Goal: Task Accomplishment & Management: Manage account settings

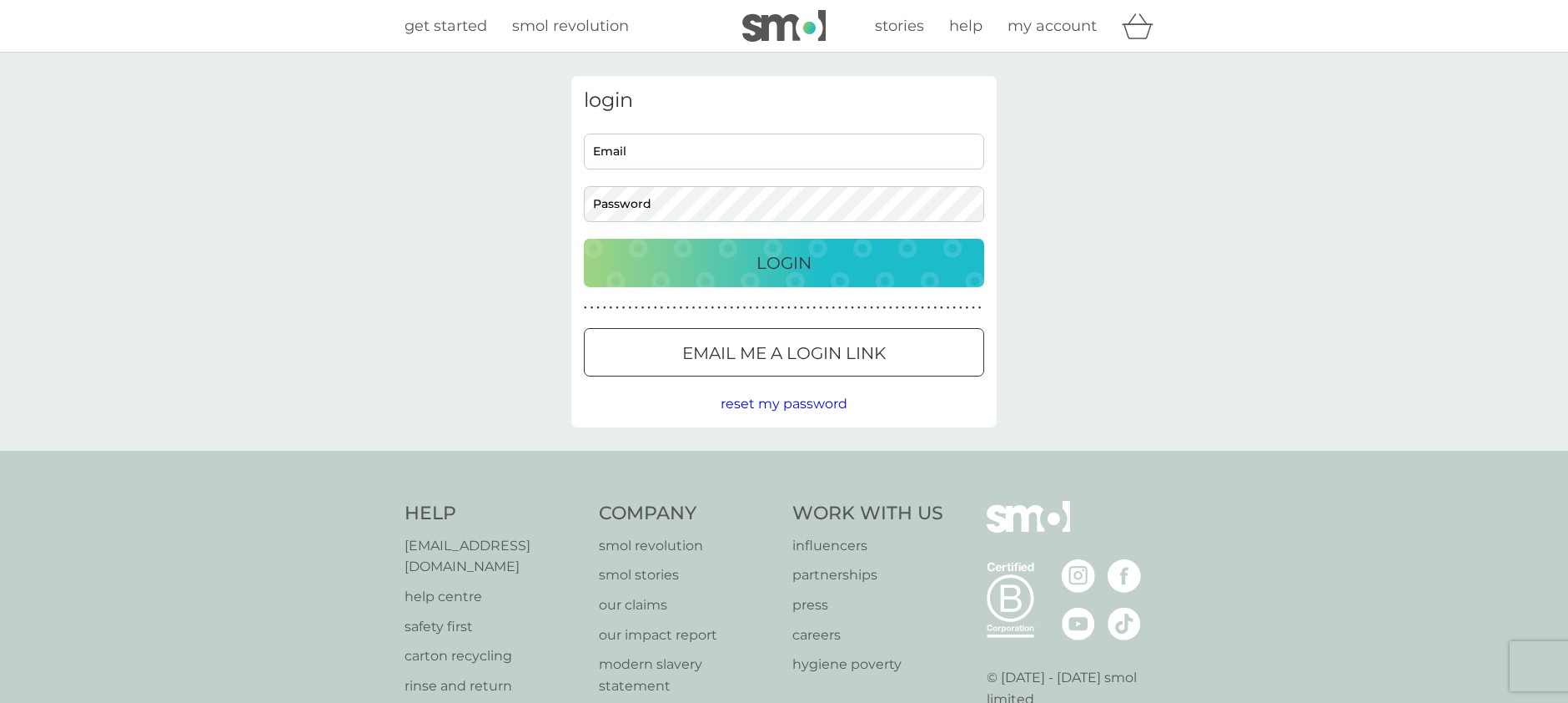
type input "stephanie.james1@hotmail.co.uk"
click at [776, 258] on p "Login" at bounding box center [784, 263] width 55 height 27
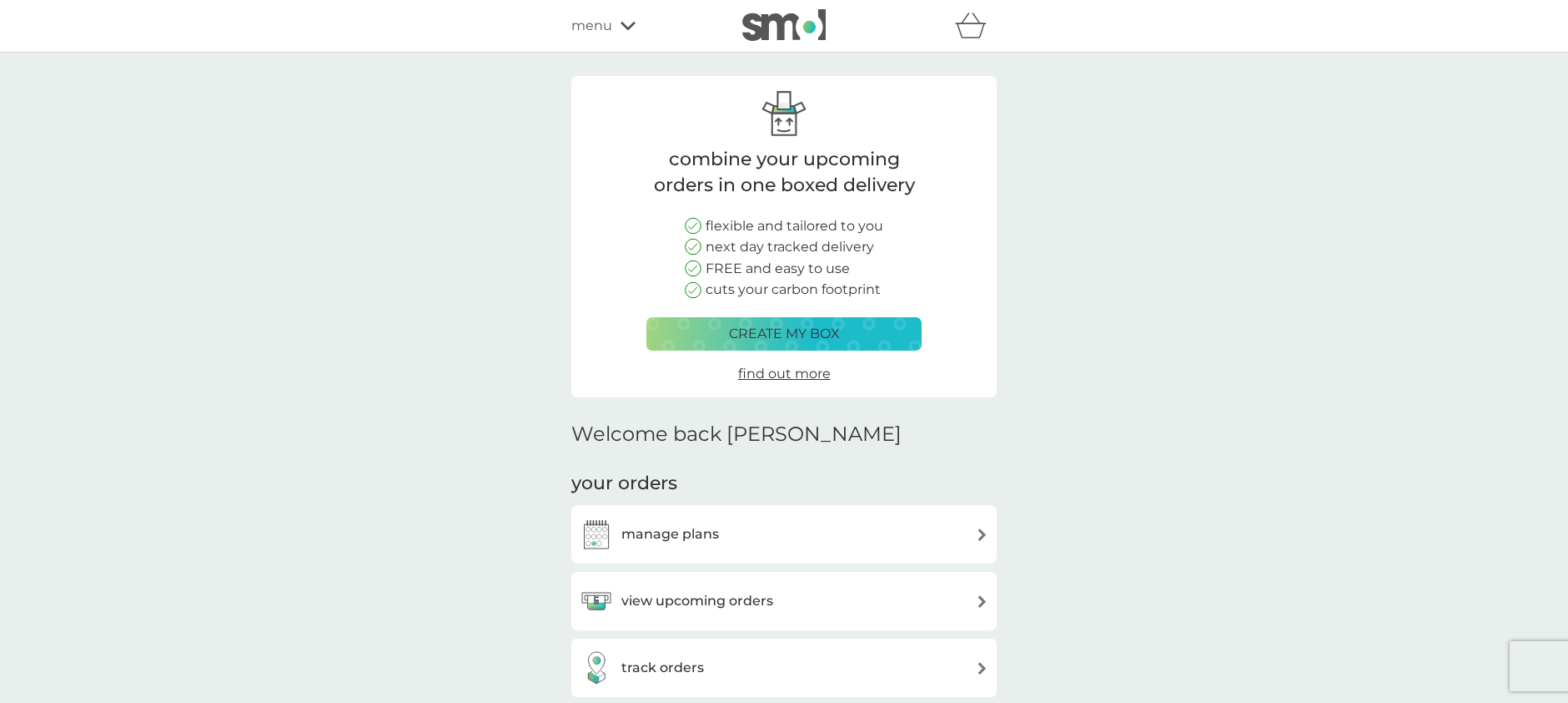
click at [778, 328] on p "create my box" at bounding box center [784, 334] width 111 height 22
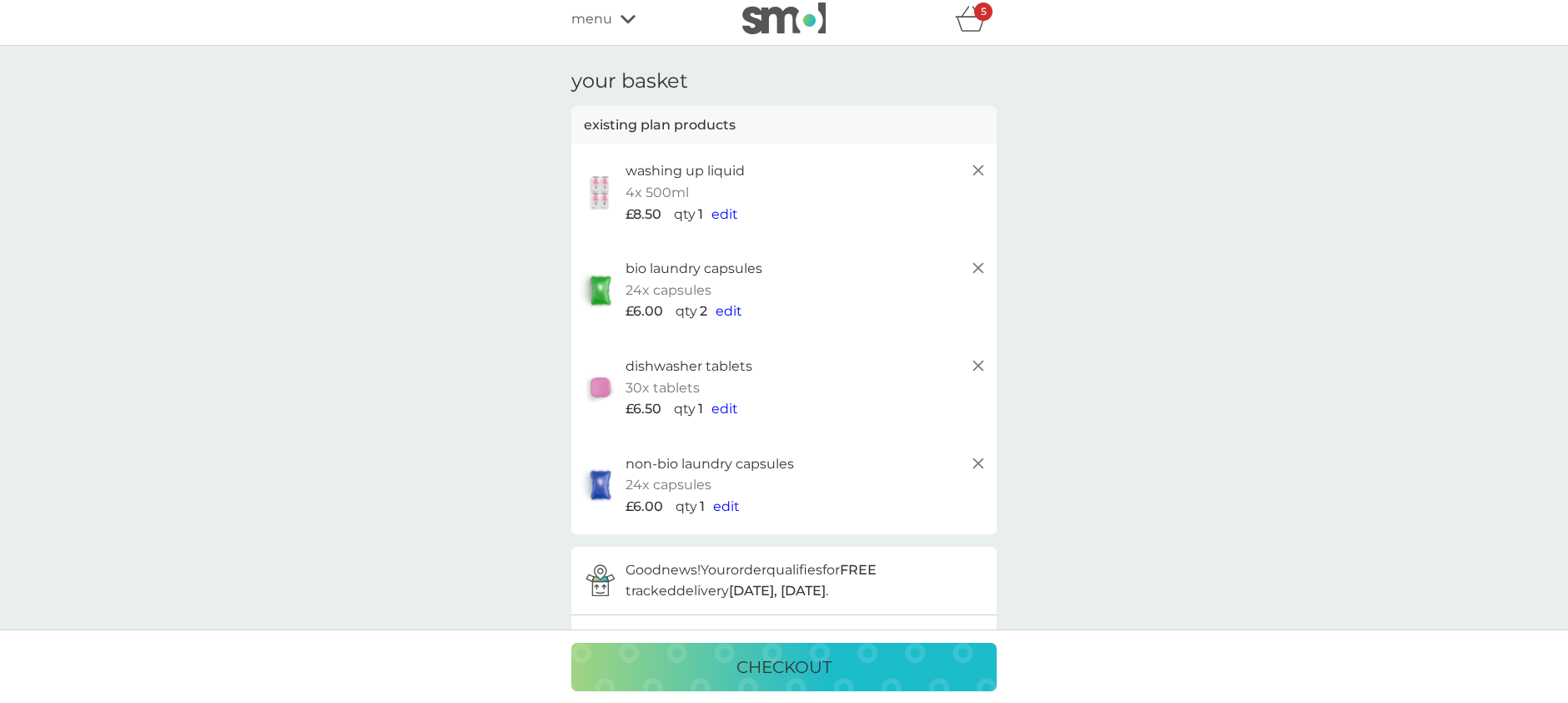
click at [971, 18] on icon "basket" at bounding box center [971, 18] width 31 height 26
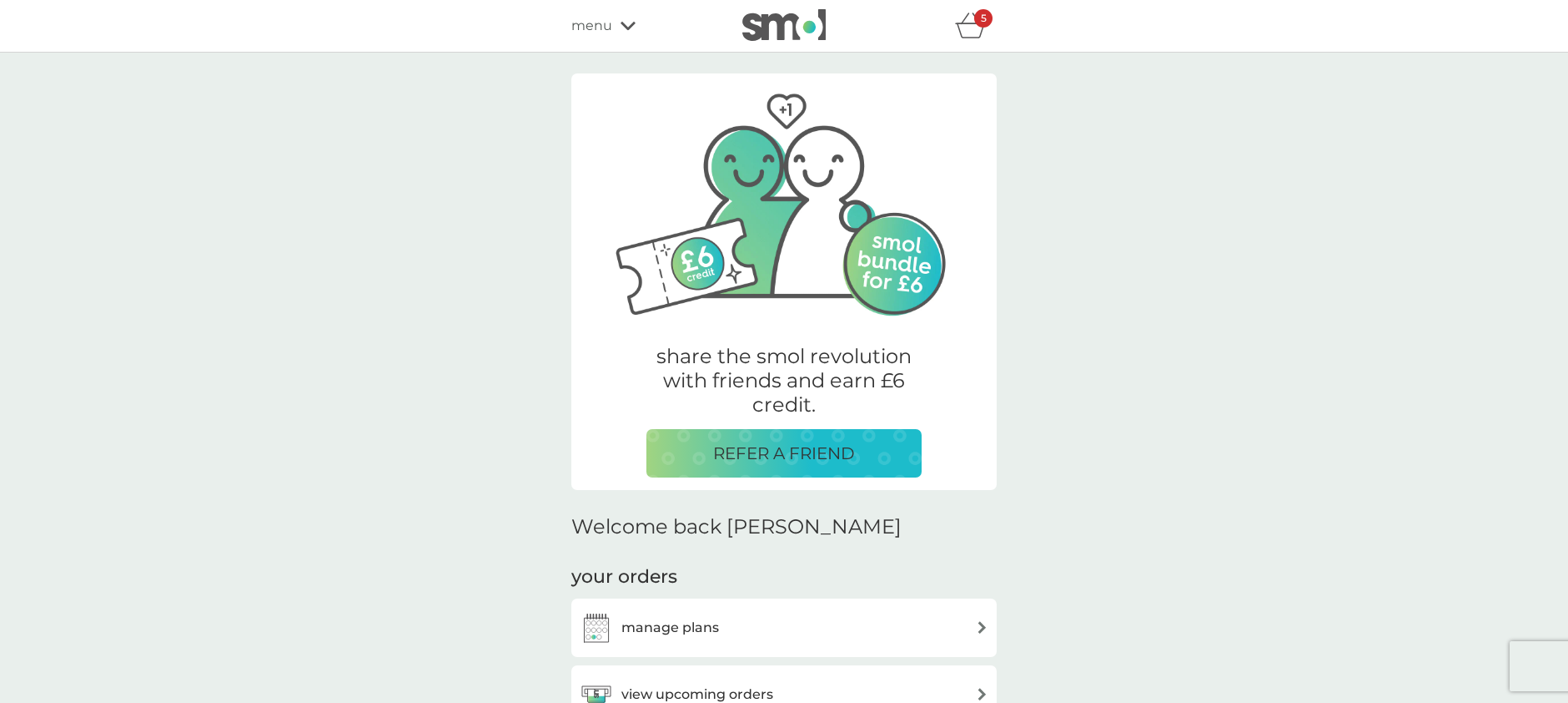
click at [972, 25] on icon "basket" at bounding box center [971, 25] width 31 height 26
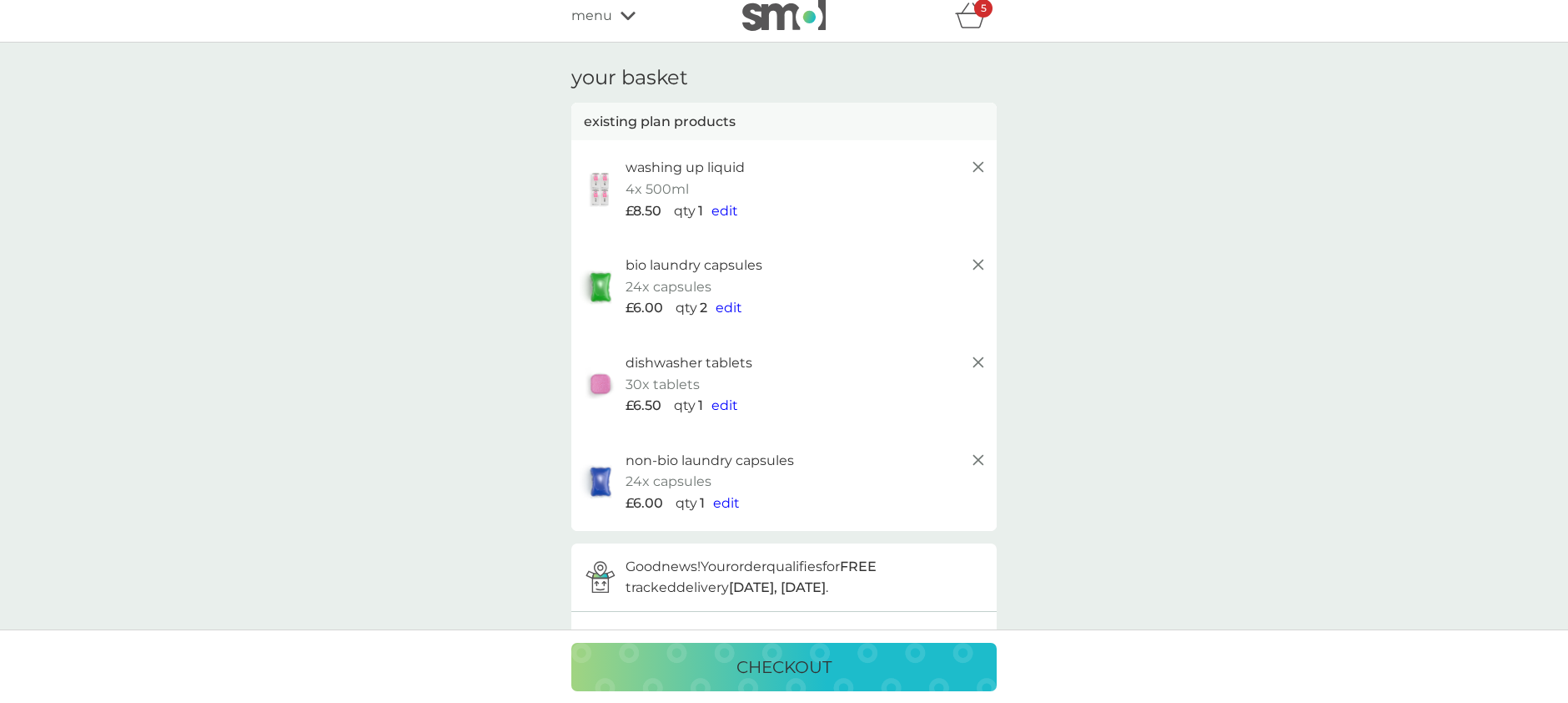
scroll to position [13, 0]
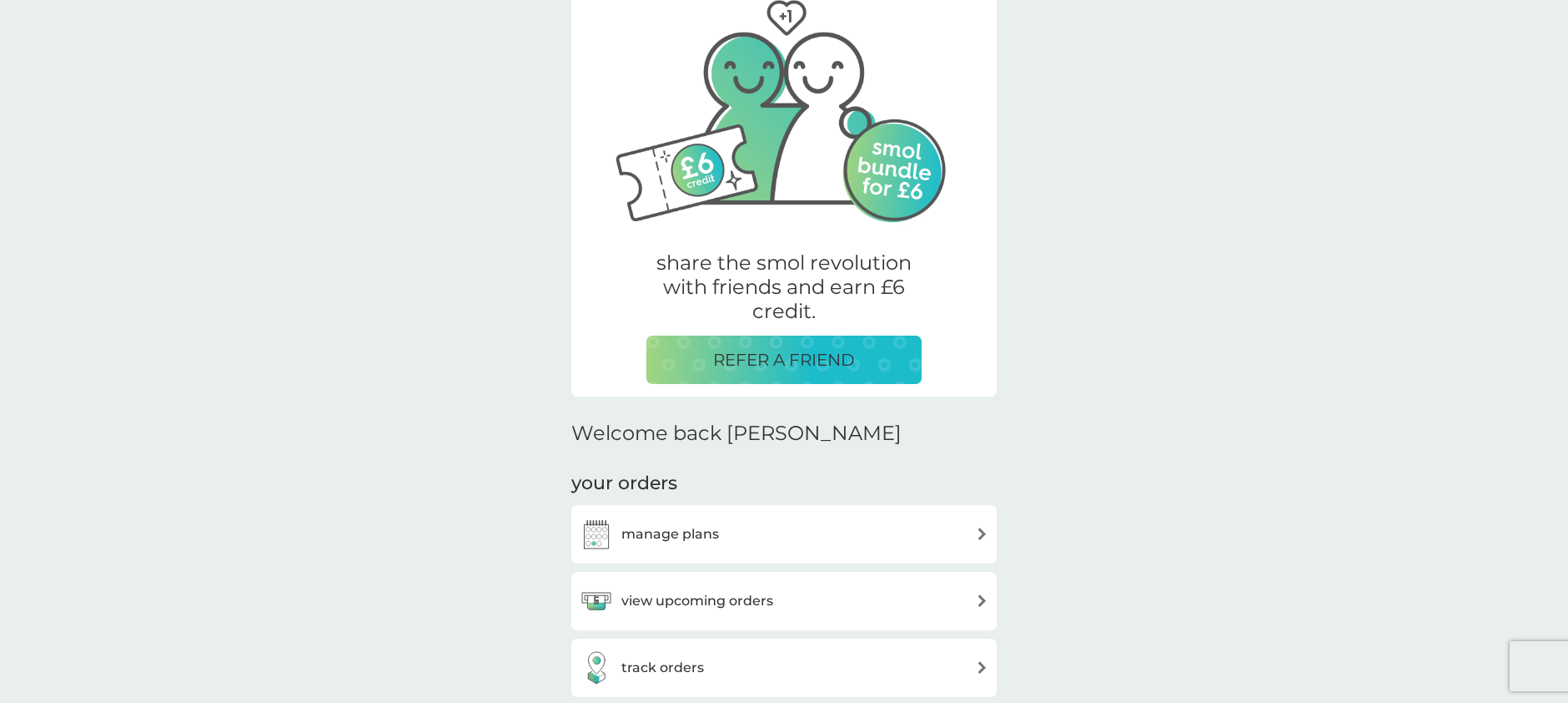
scroll to position [103, 0]
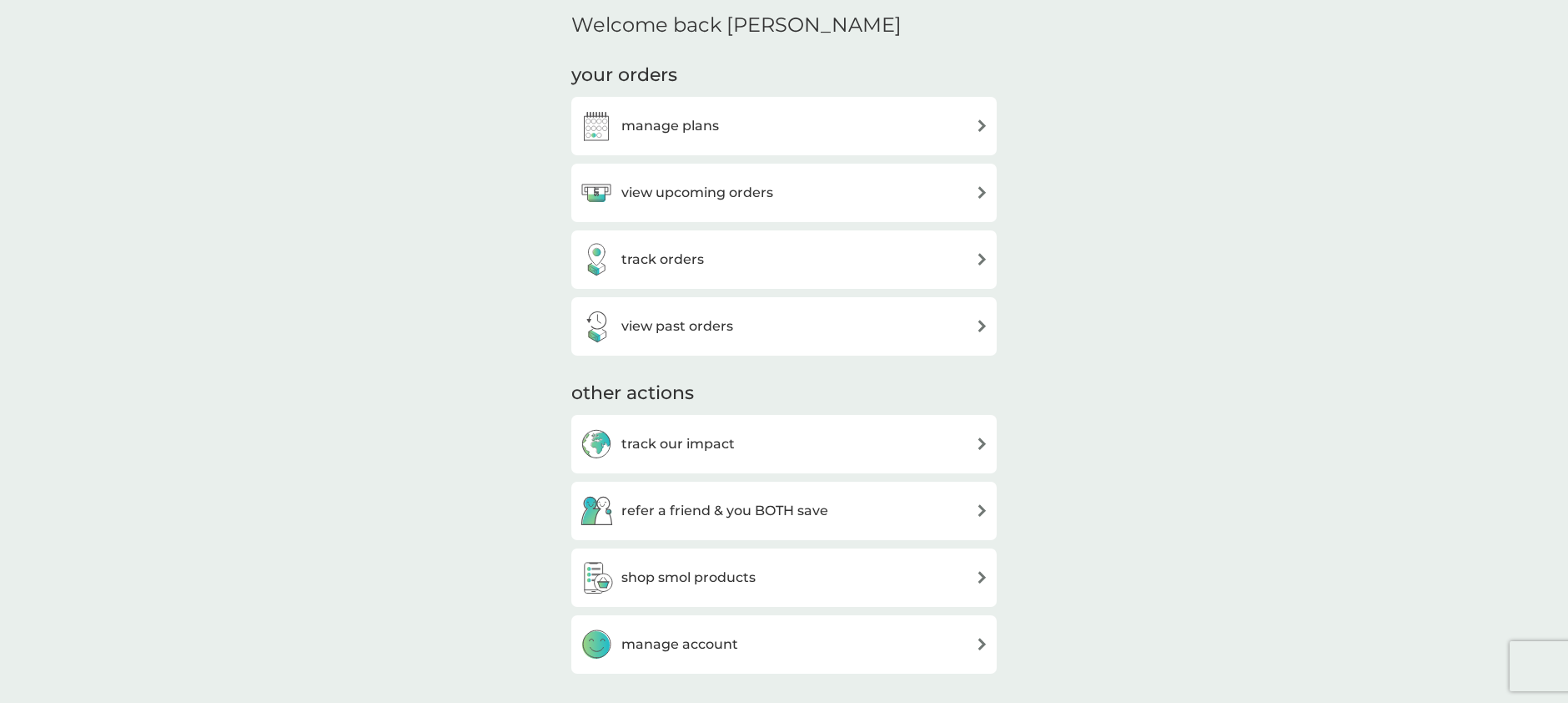
scroll to position [485, 0]
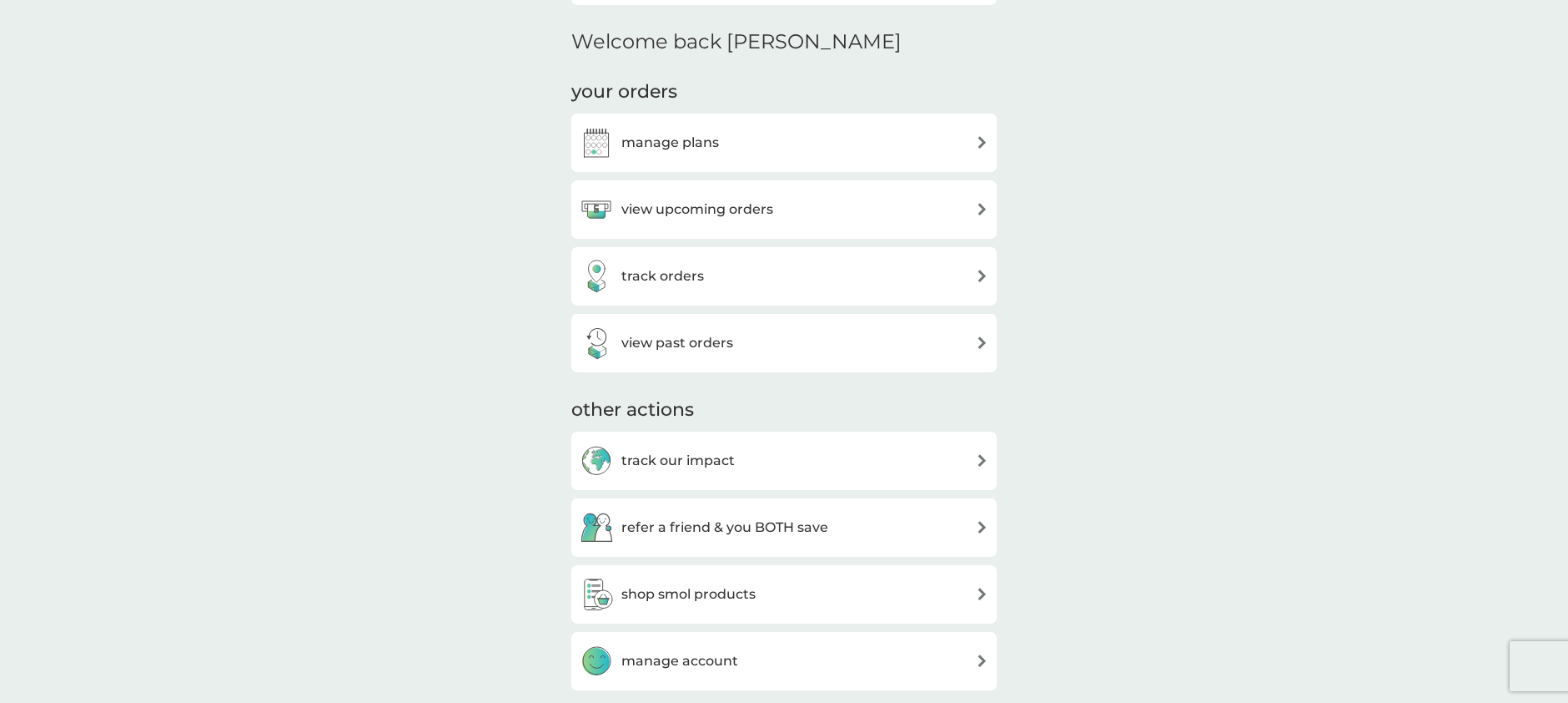
click at [978, 205] on img at bounding box center [982, 209] width 13 height 13
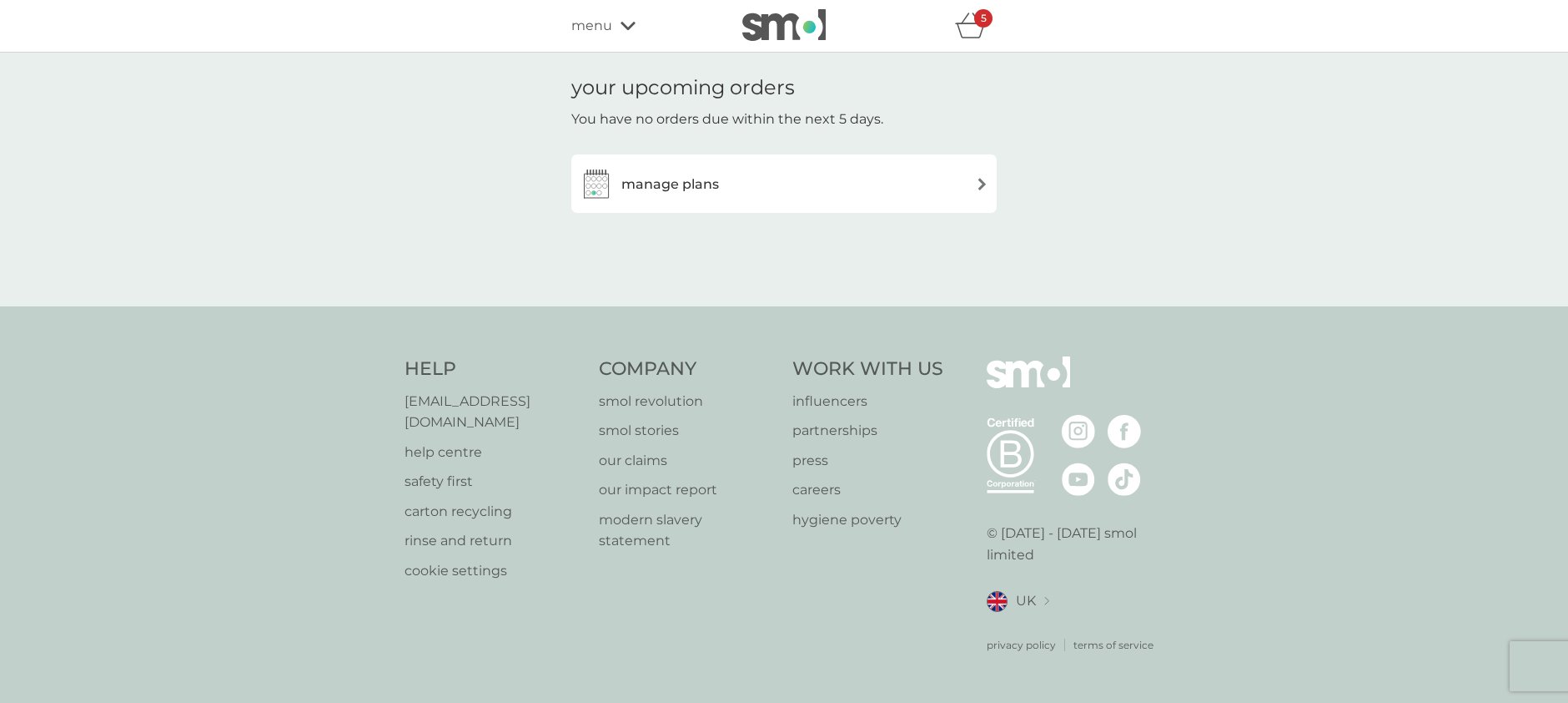
click at [976, 179] on img at bounding box center [982, 185] width 13 height 13
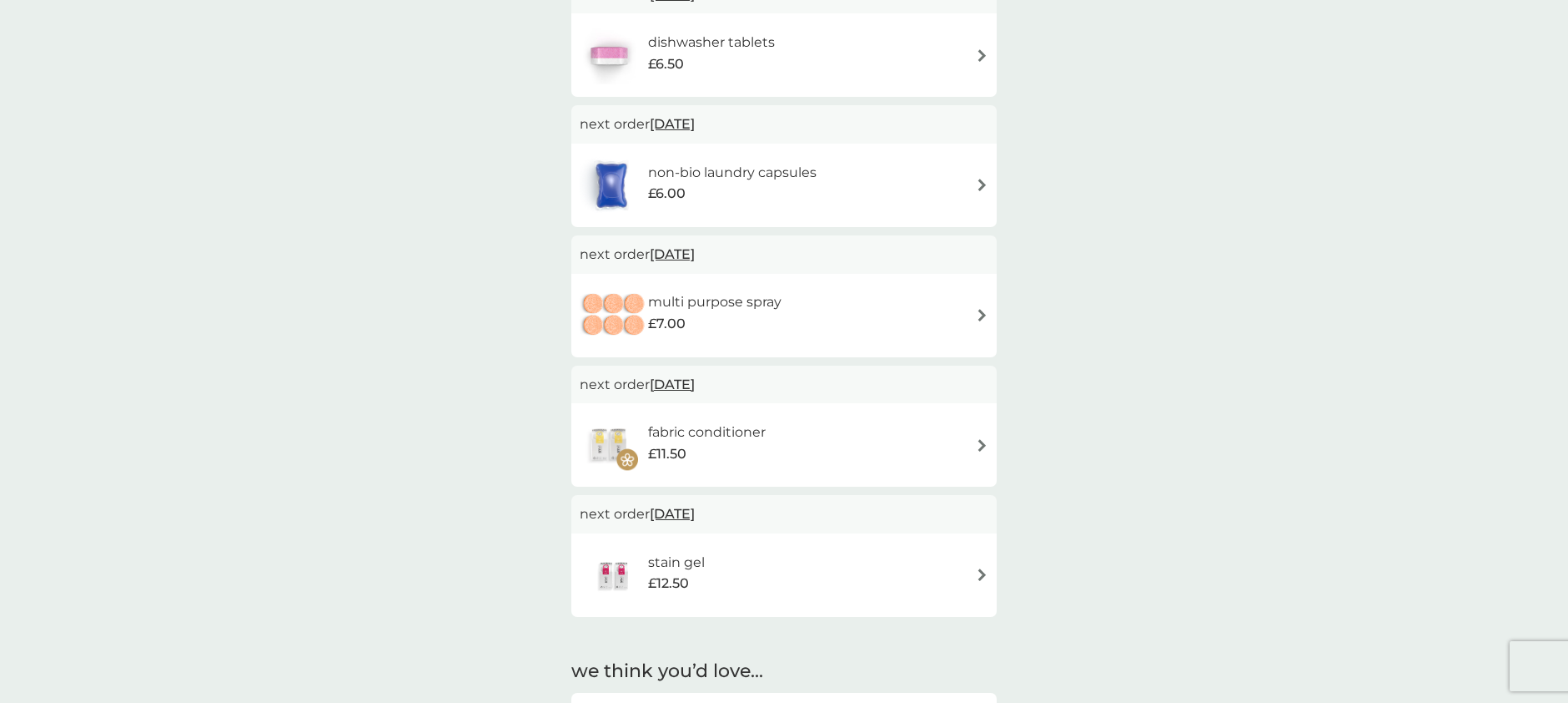
scroll to position [440, 0]
click at [623, 576] on img at bounding box center [614, 578] width 68 height 59
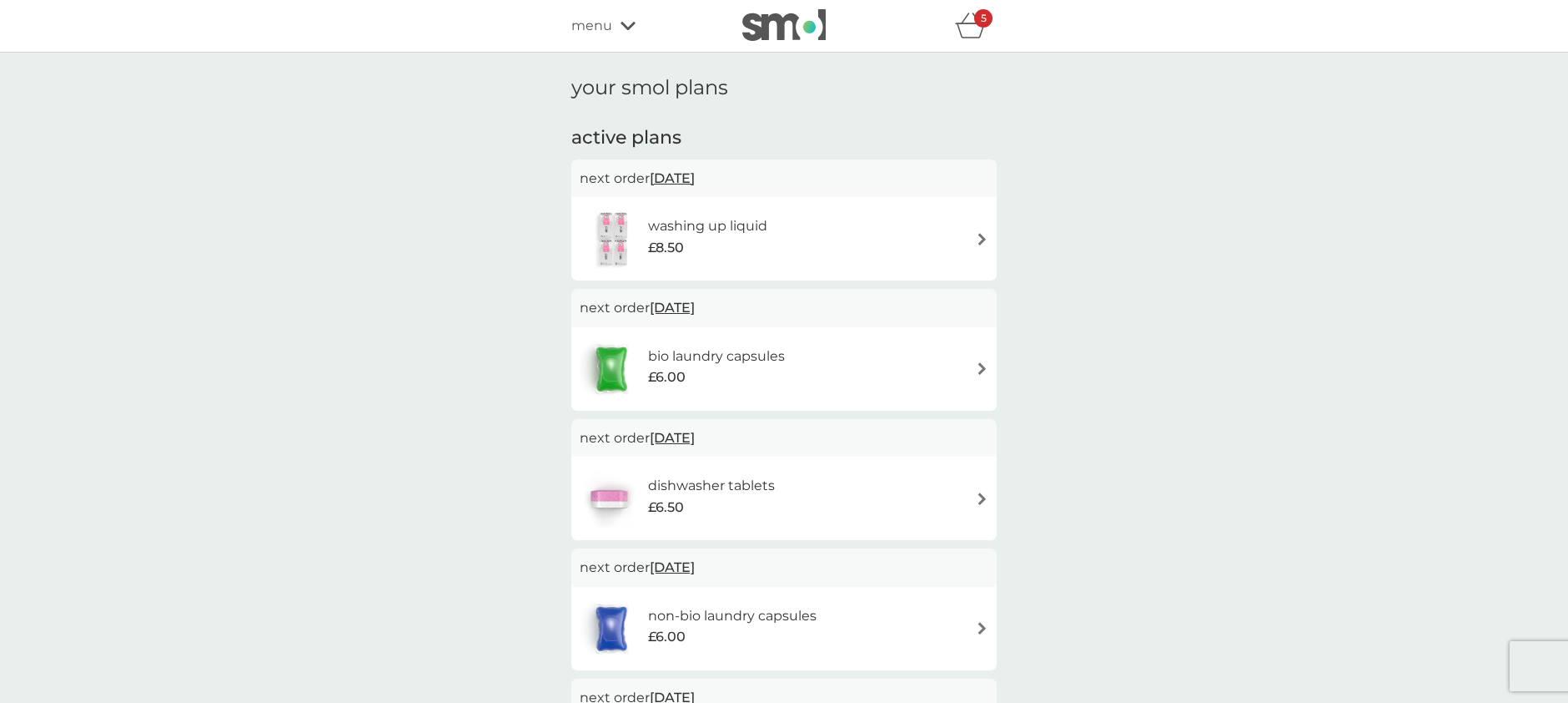
click at [980, 235] on img at bounding box center [982, 239] width 13 height 13
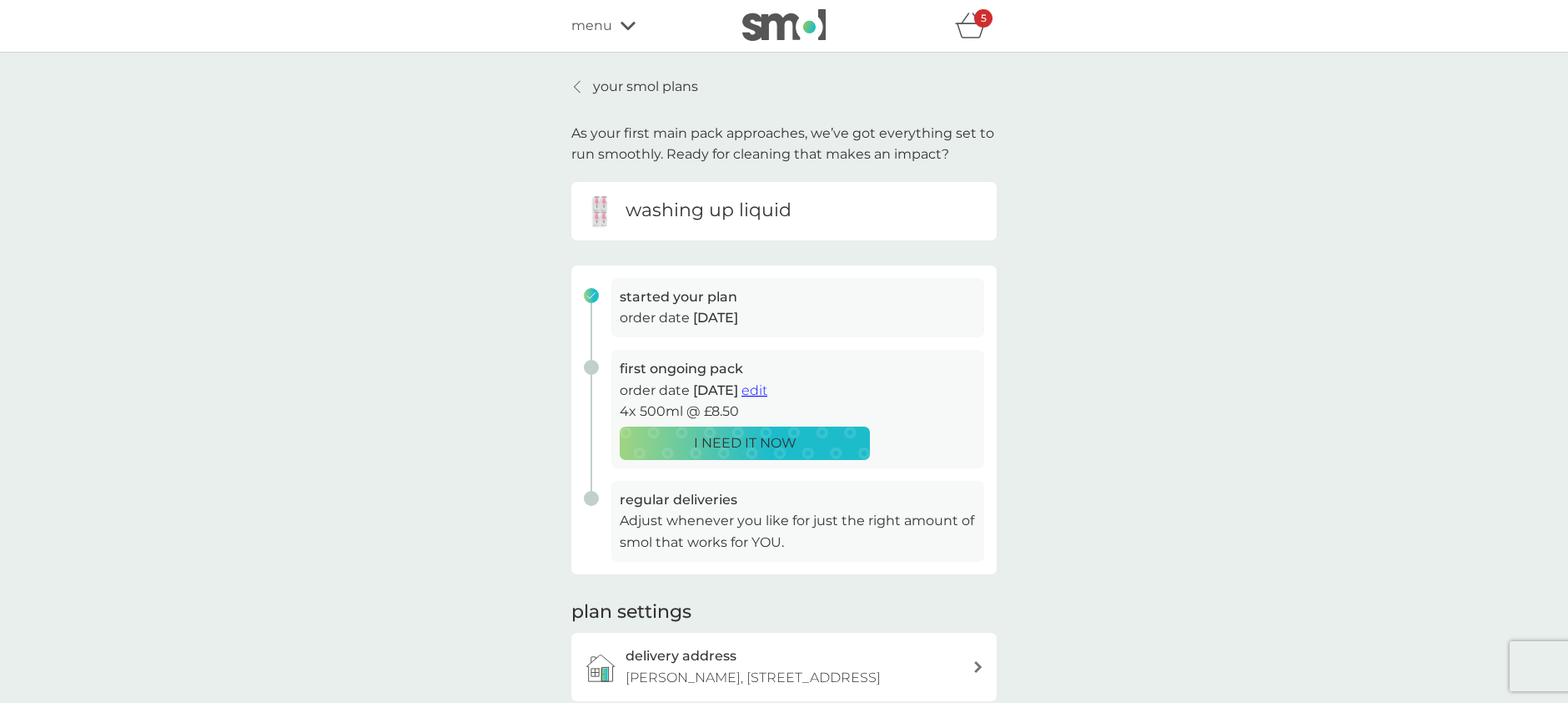
click at [767, 386] on span "edit" at bounding box center [754, 391] width 26 height 16
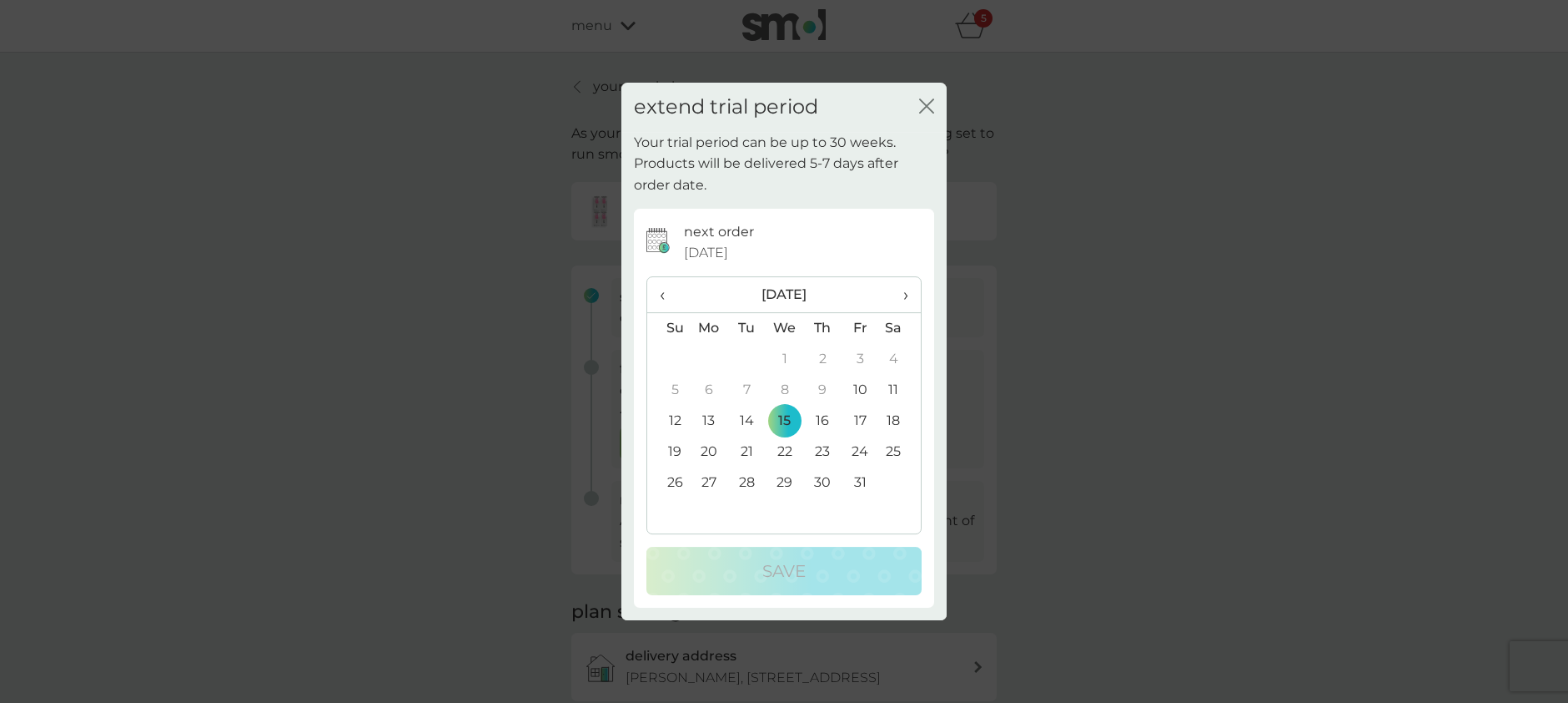
click at [924, 100] on icon "close" at bounding box center [927, 105] width 15 height 15
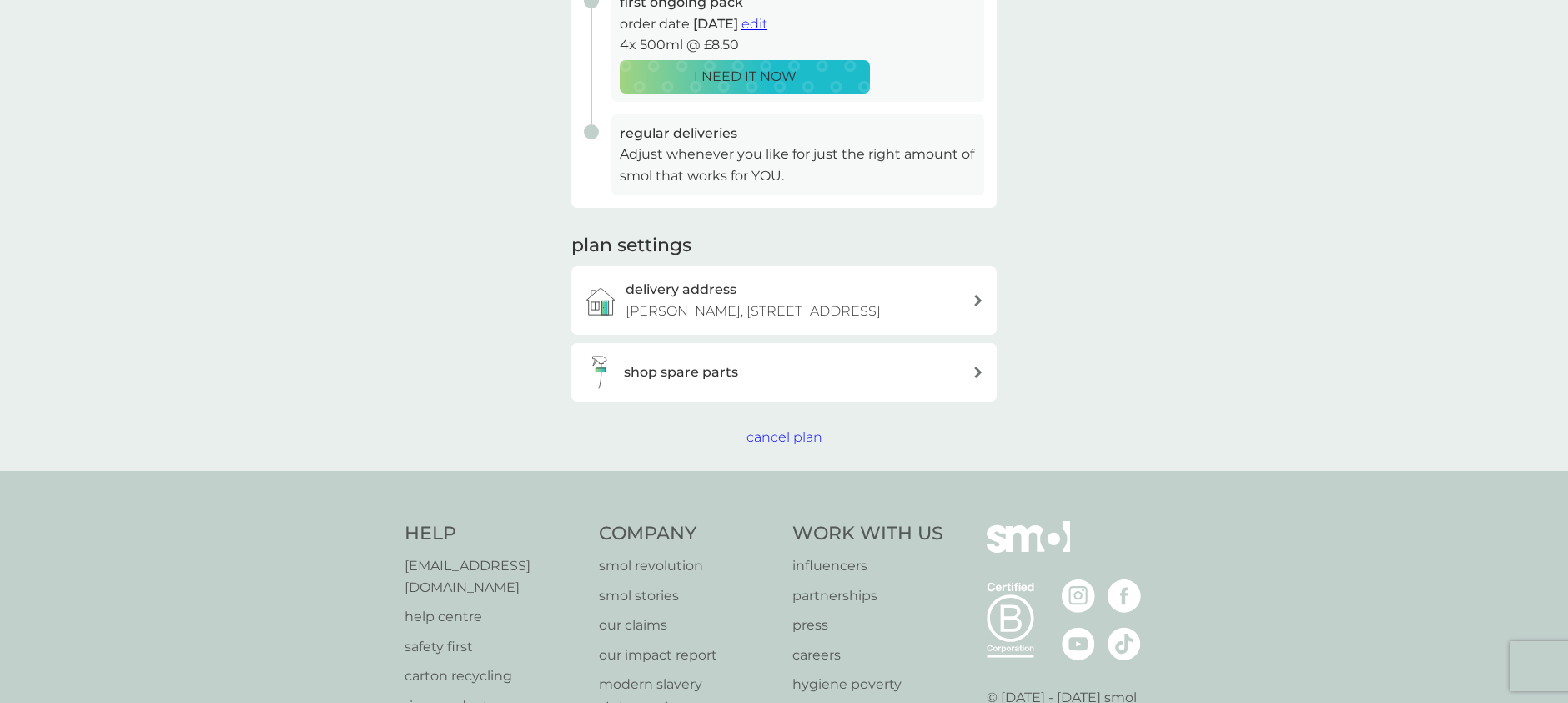
scroll to position [362, 0]
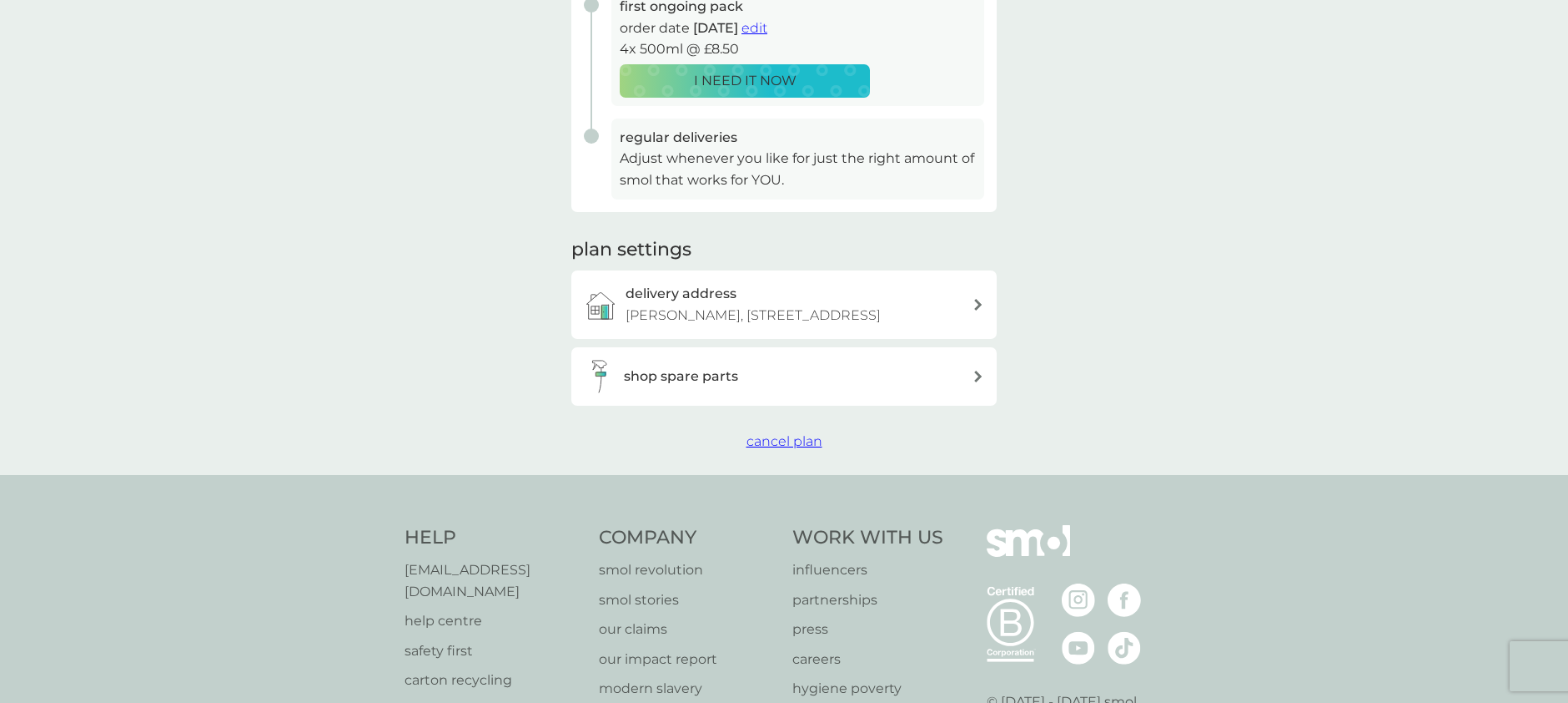
click at [777, 438] on span "cancel plan" at bounding box center [784, 441] width 76 height 16
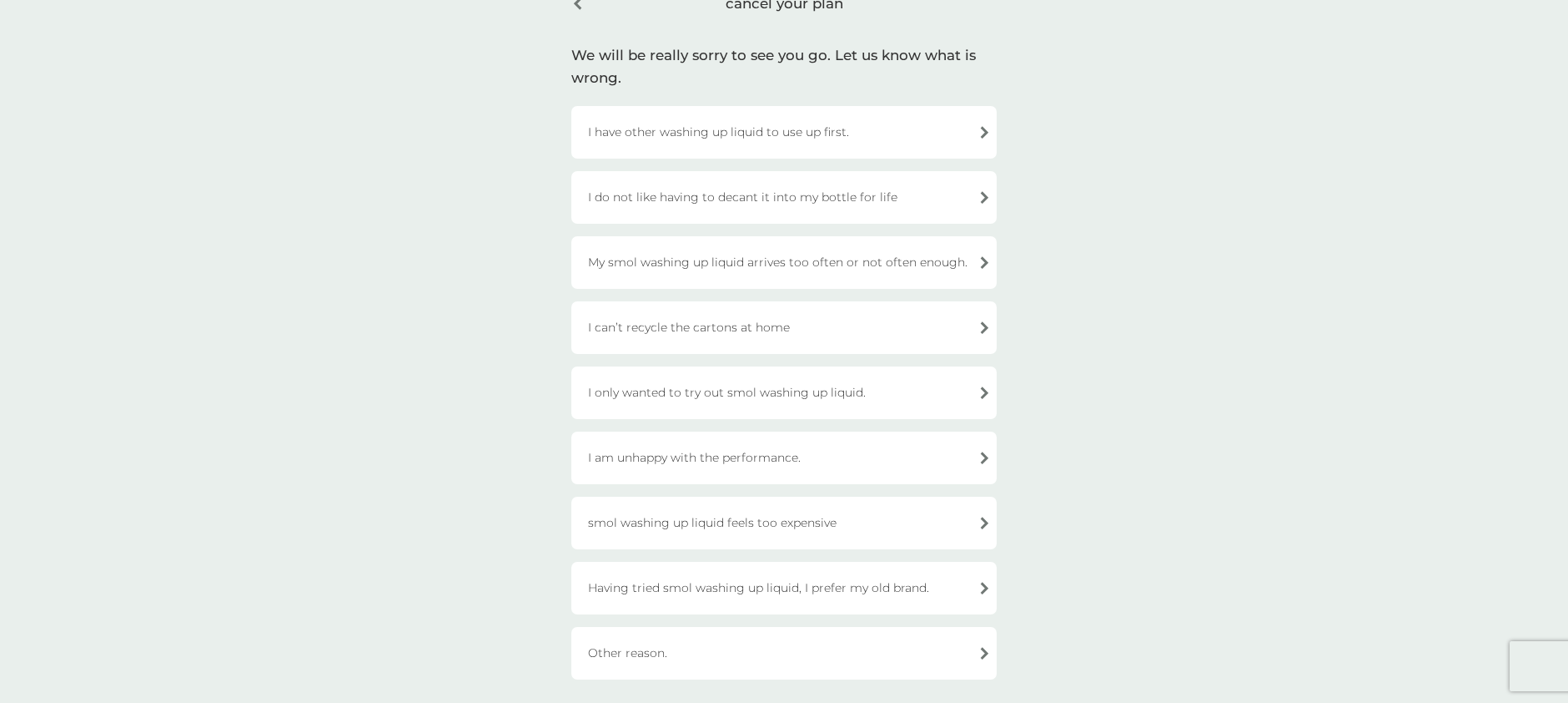
scroll to position [95, 0]
click at [981, 581] on div "Having tried smol washing up liquid, I prefer my old brand." at bounding box center [784, 585] width 426 height 52
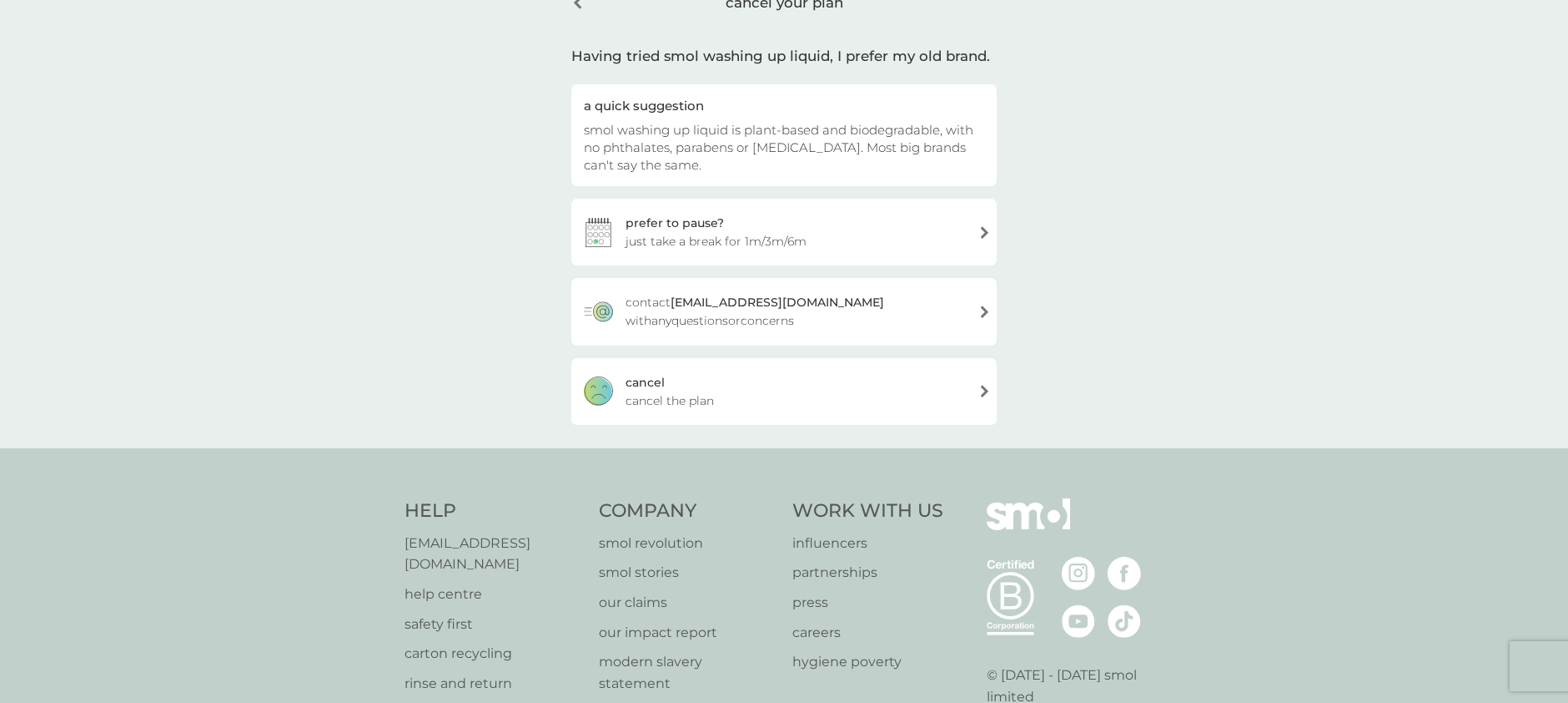
click at [627, 389] on div "cancel" at bounding box center [646, 383] width 40 height 18
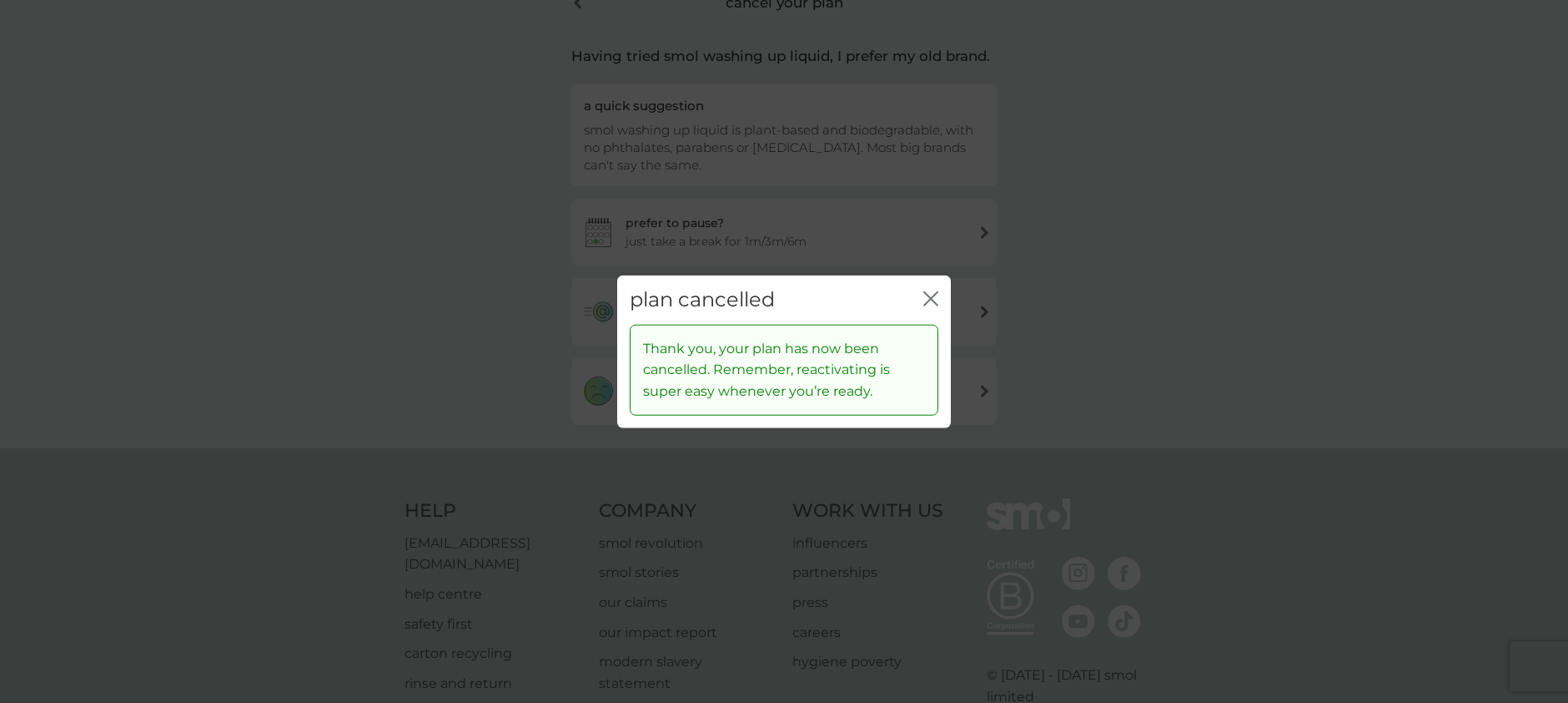
click at [929, 293] on icon "close" at bounding box center [931, 299] width 15 height 15
